Goal: Task Accomplishment & Management: Use online tool/utility

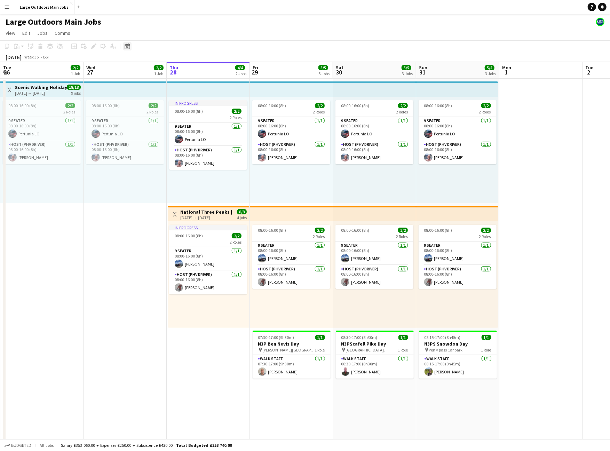
click at [126, 49] on icon "Date picker" at bounding box center [128, 47] width 6 height 6
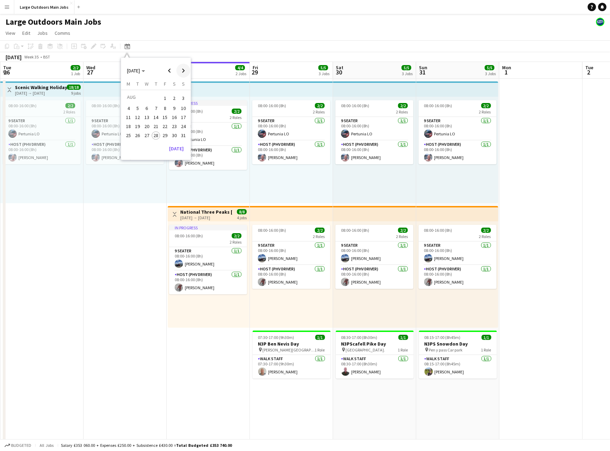
click at [184, 74] on span "Next month" at bounding box center [183, 71] width 14 height 14
click at [173, 120] on span "13" at bounding box center [174, 115] width 8 height 8
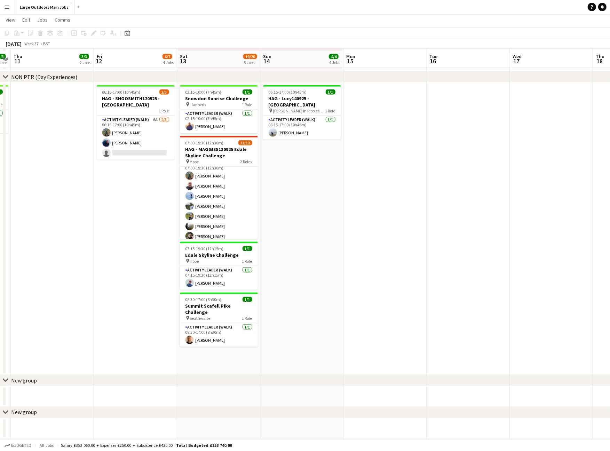
scroll to position [510, 0]
